Goal: Find specific page/section: Find specific page/section

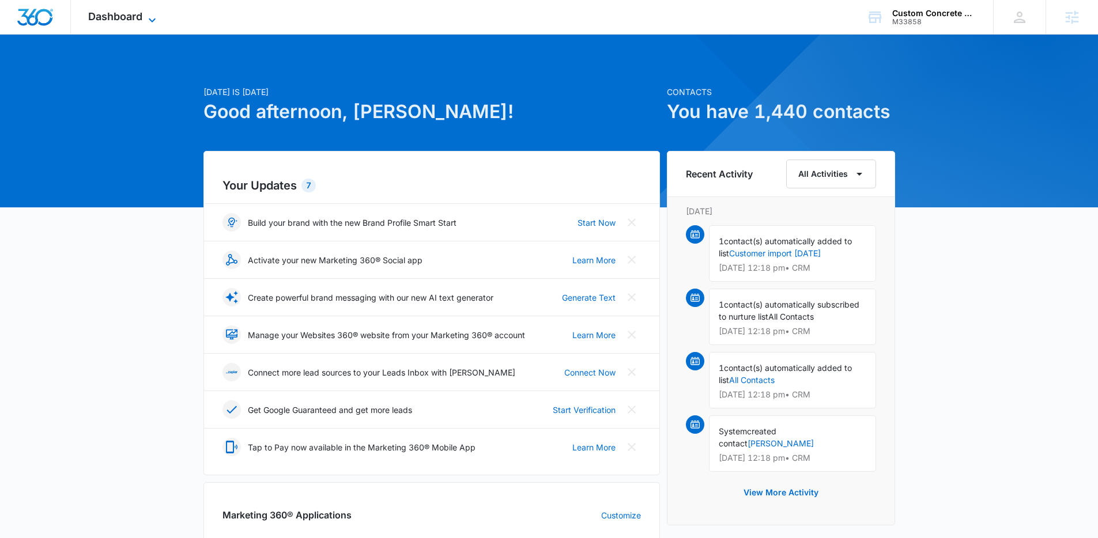
click at [149, 20] on icon at bounding box center [152, 20] width 14 height 14
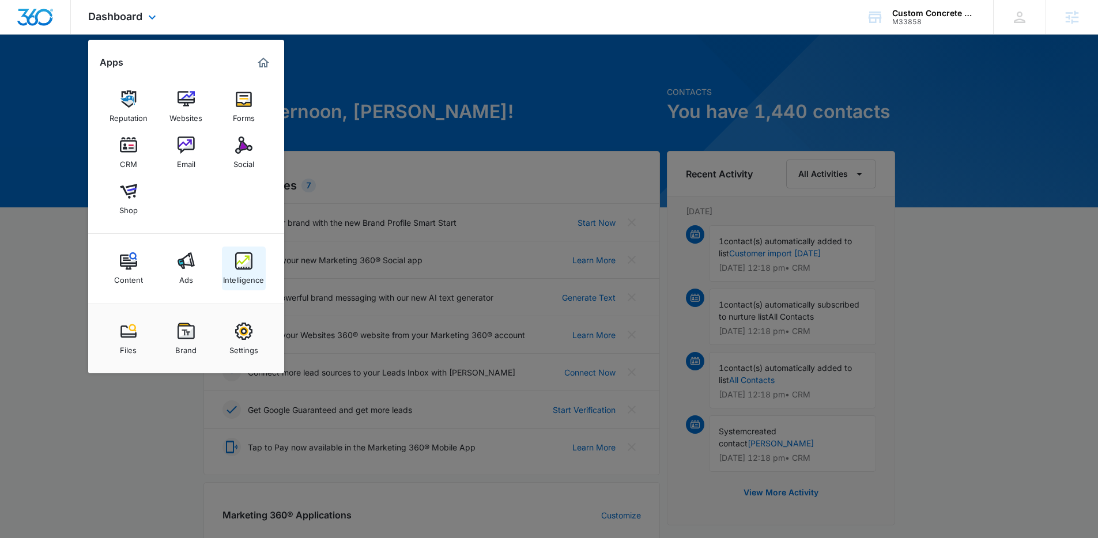
click at [251, 282] on div "Intelligence" at bounding box center [243, 277] width 41 height 15
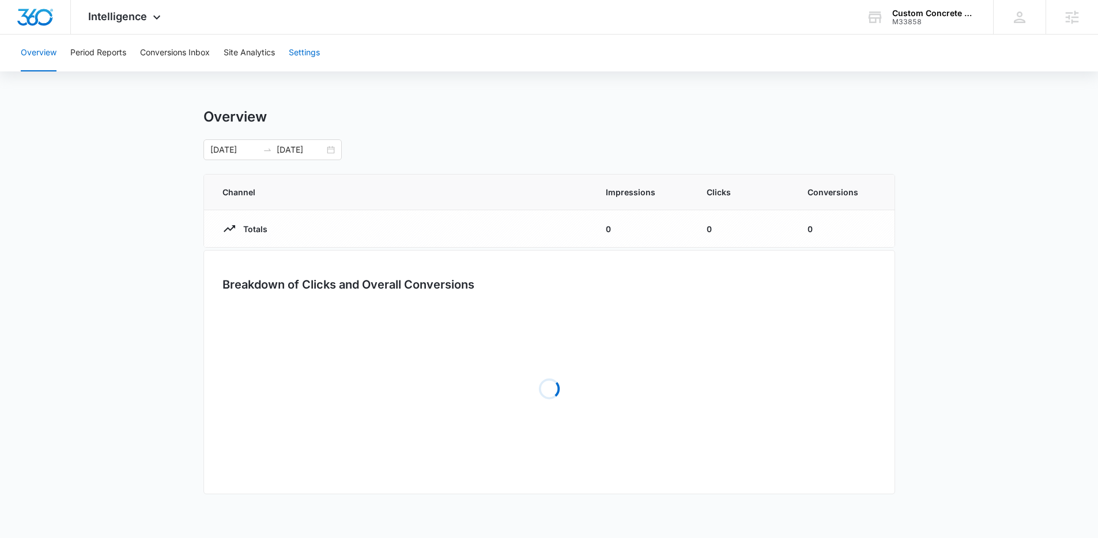
click at [311, 51] on button "Settings" at bounding box center [304, 53] width 31 height 37
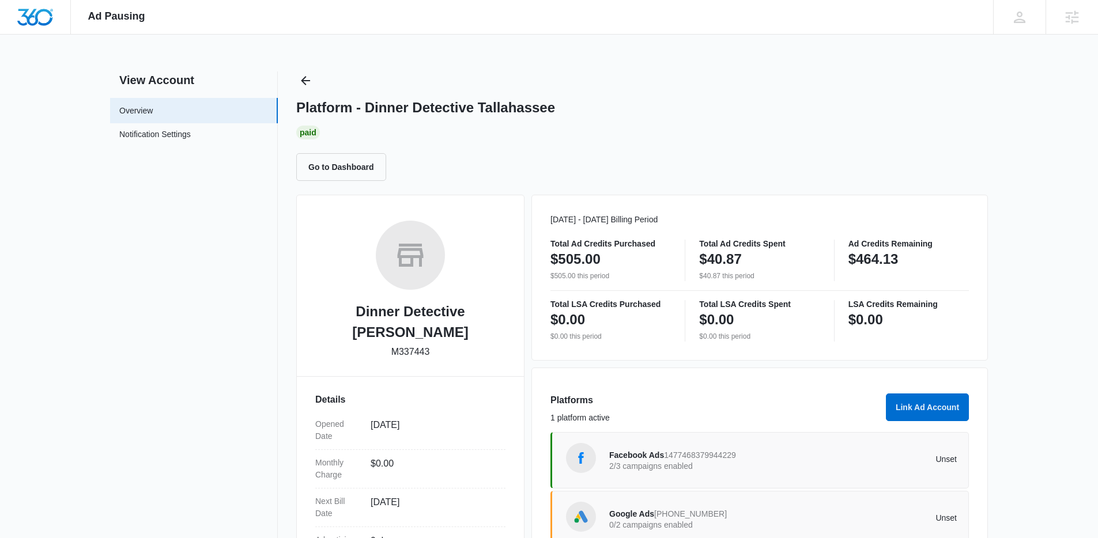
click at [555, 107] on h1 "Platform - Dinner Detective Tallahassee" at bounding box center [425, 107] width 259 height 17
drag, startPoint x: 573, startPoint y: 110, endPoint x: 369, endPoint y: 107, distance: 204.0
click at [369, 107] on div "Platform - Dinner Detective Tallahassee" at bounding box center [642, 107] width 692 height 17
copy h1 "Dinner Detective [PERSON_NAME]"
